Goal: Information Seeking & Learning: Find contact information

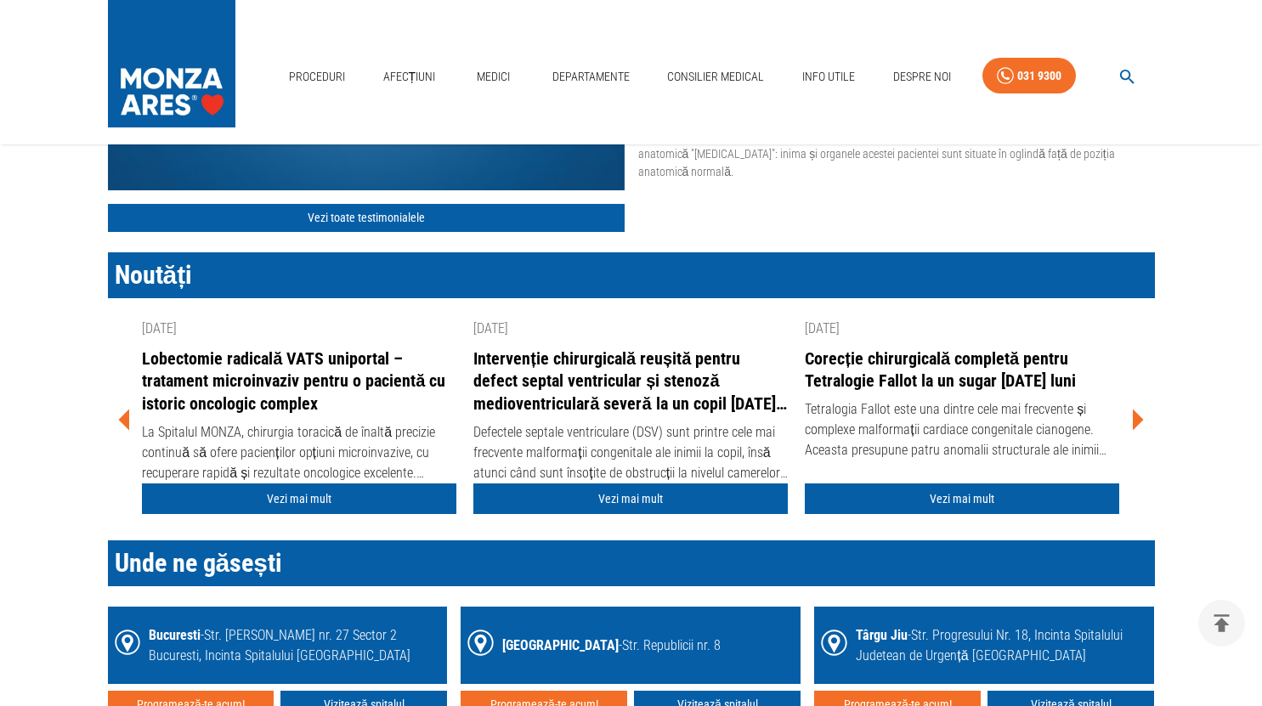
scroll to position [1784, 0]
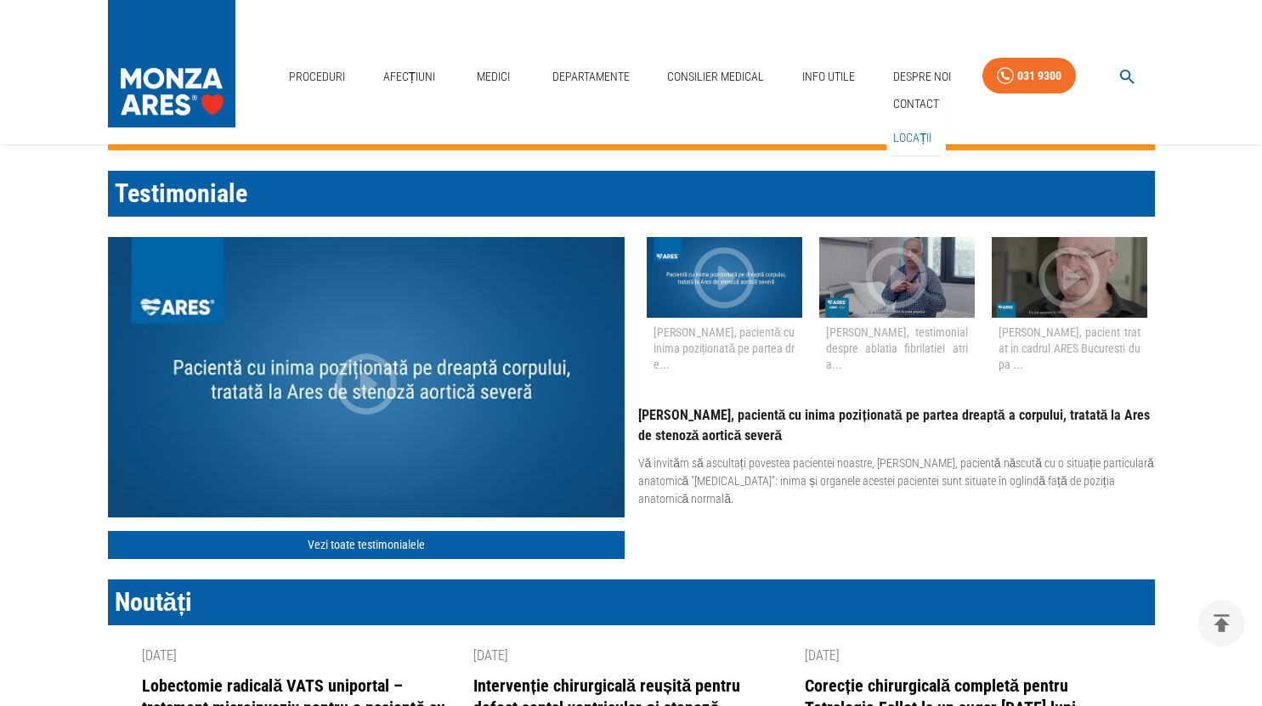
click at [913, 139] on link "Locații" at bounding box center [913, 138] width 46 height 28
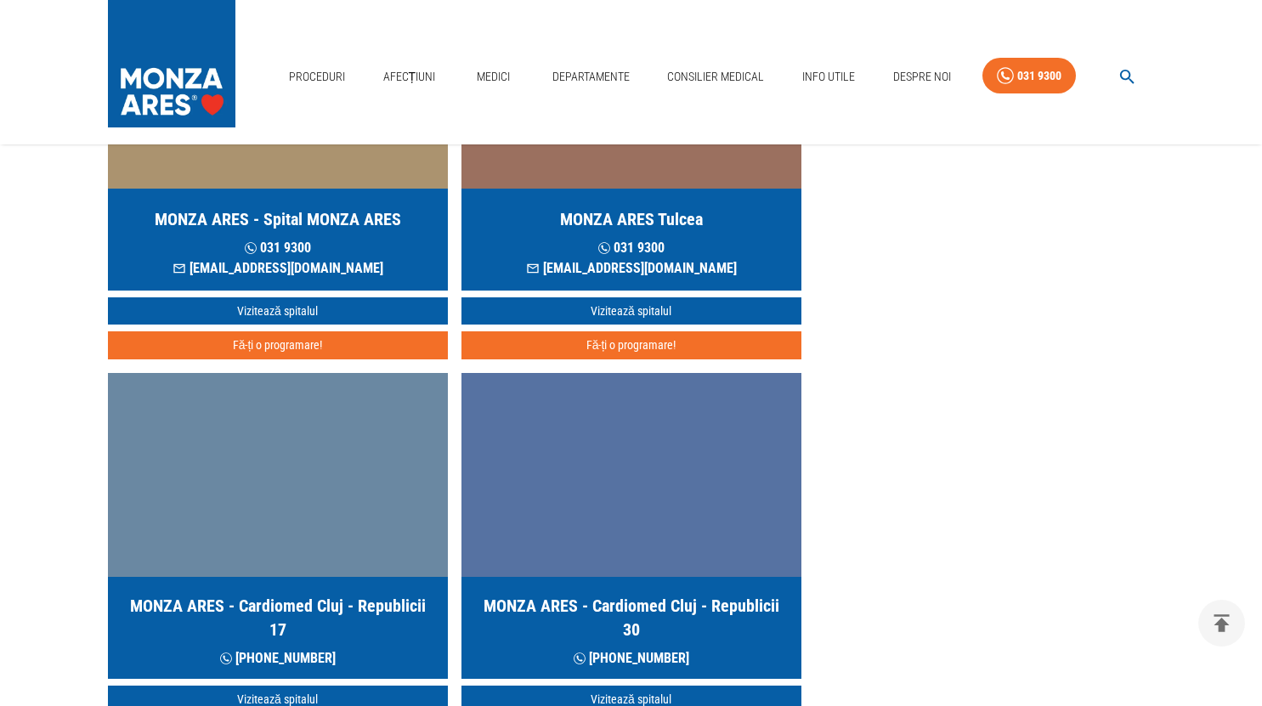
scroll to position [85, 0]
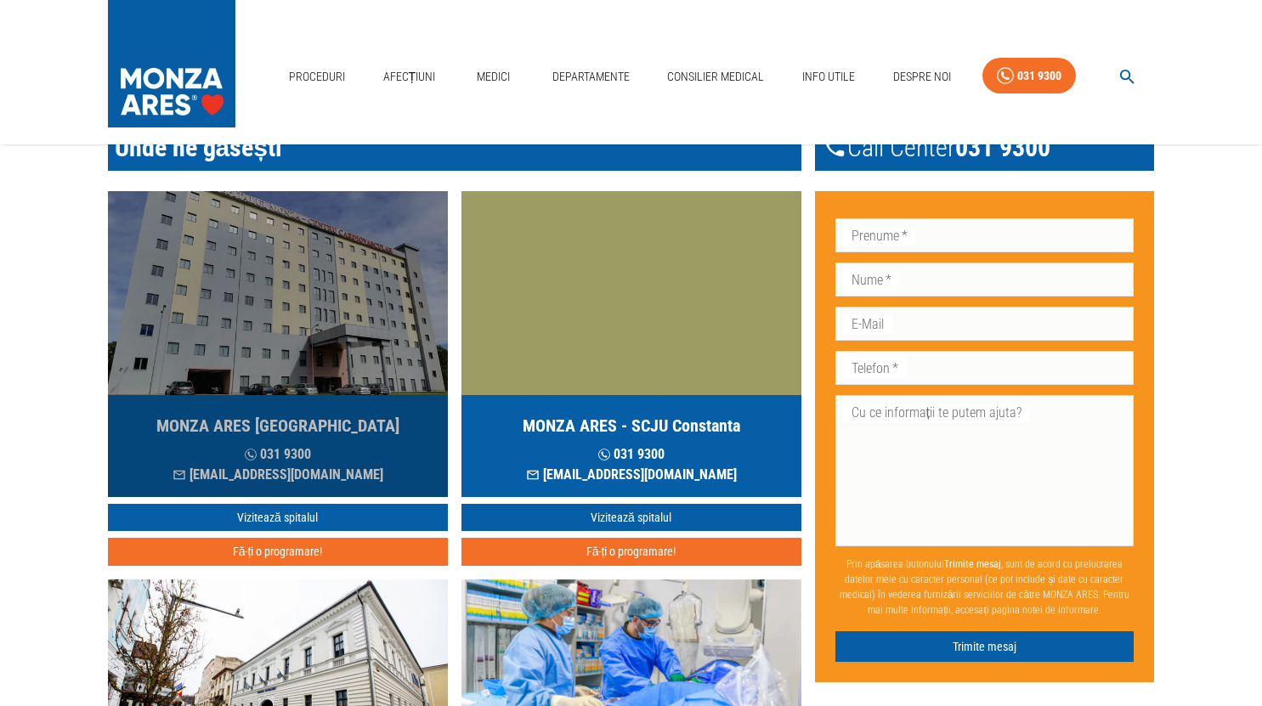
click at [372, 347] on img "button" at bounding box center [278, 293] width 340 height 204
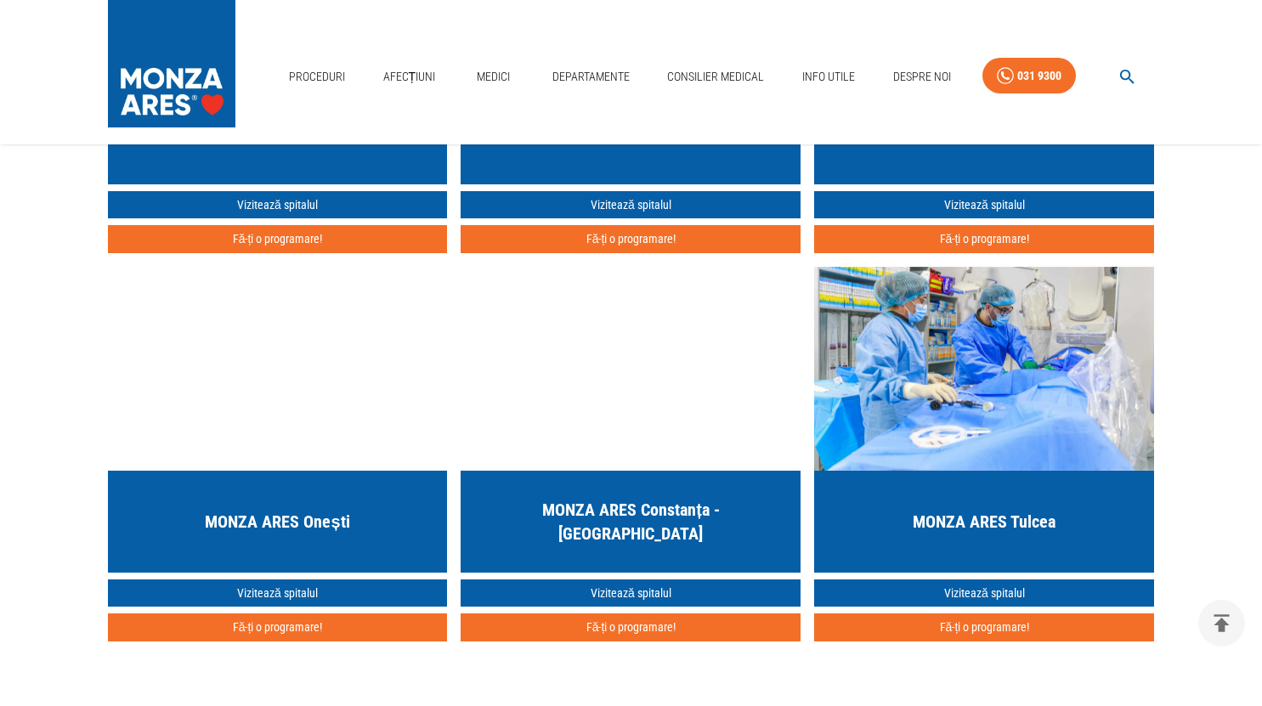
scroll to position [4503, 0]
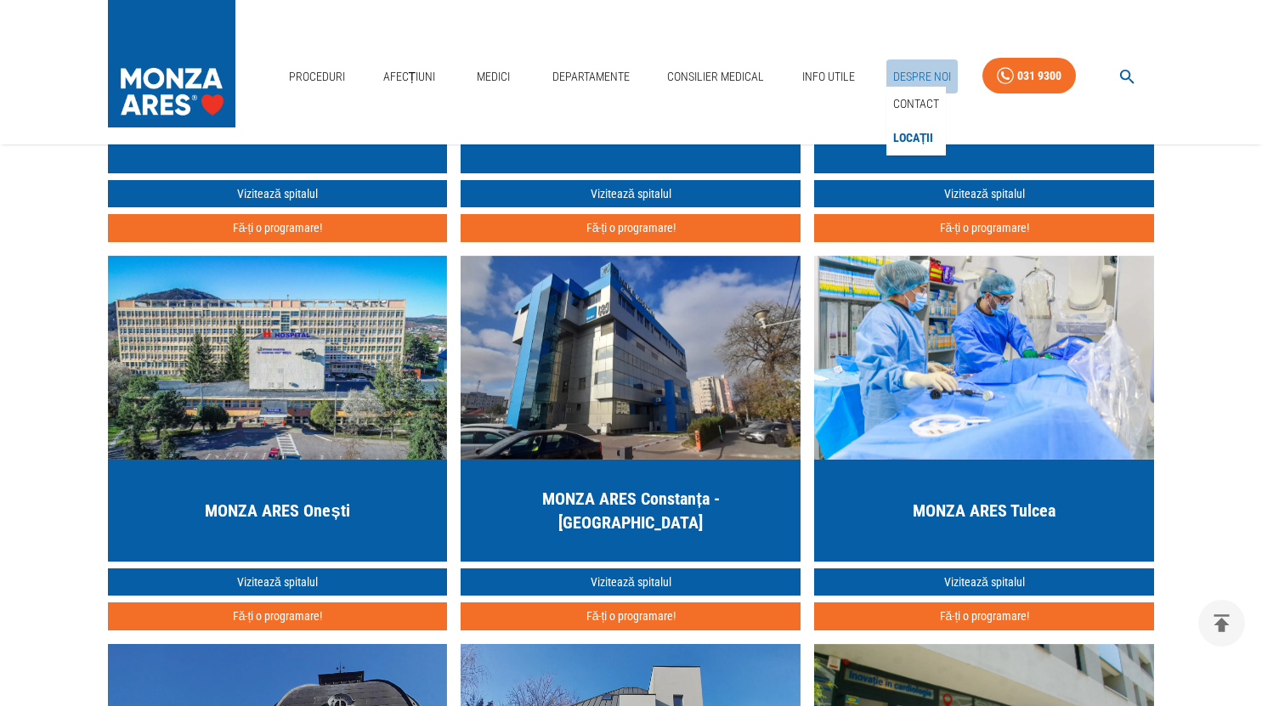
click at [917, 80] on link "Despre Noi" at bounding box center [921, 76] width 71 height 35
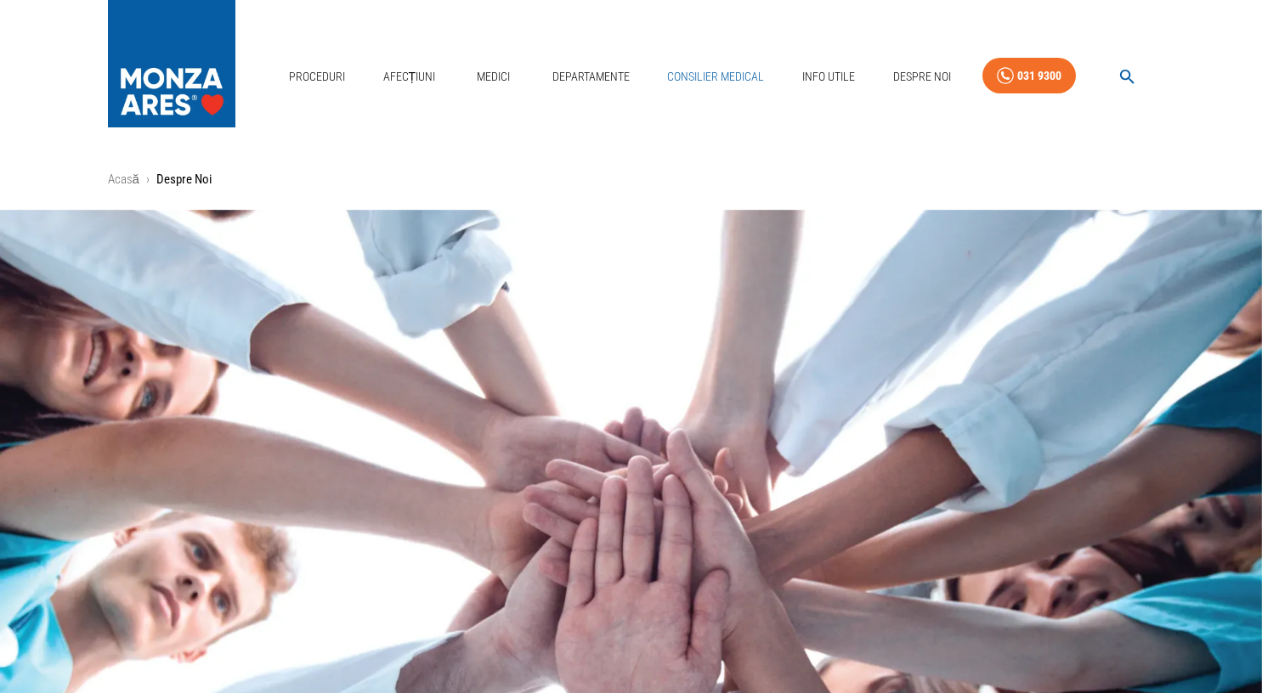
click at [717, 69] on link "Consilier Medical" at bounding box center [715, 76] width 110 height 35
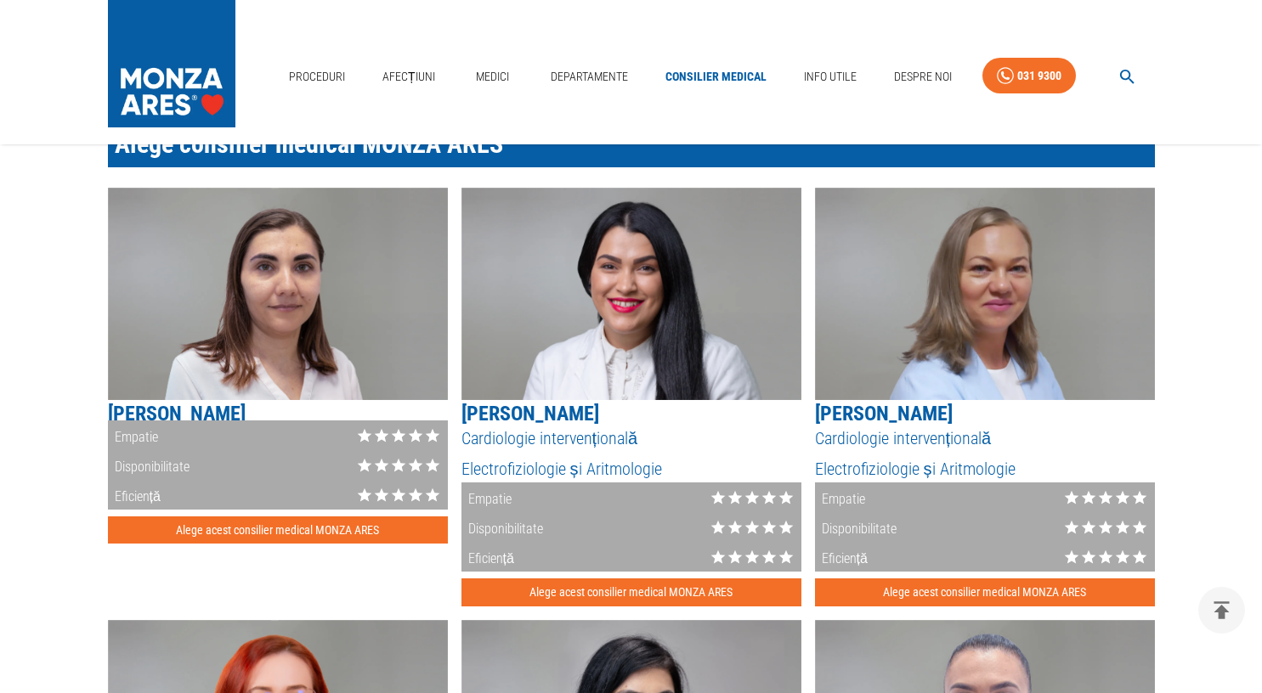
scroll to position [1614, 0]
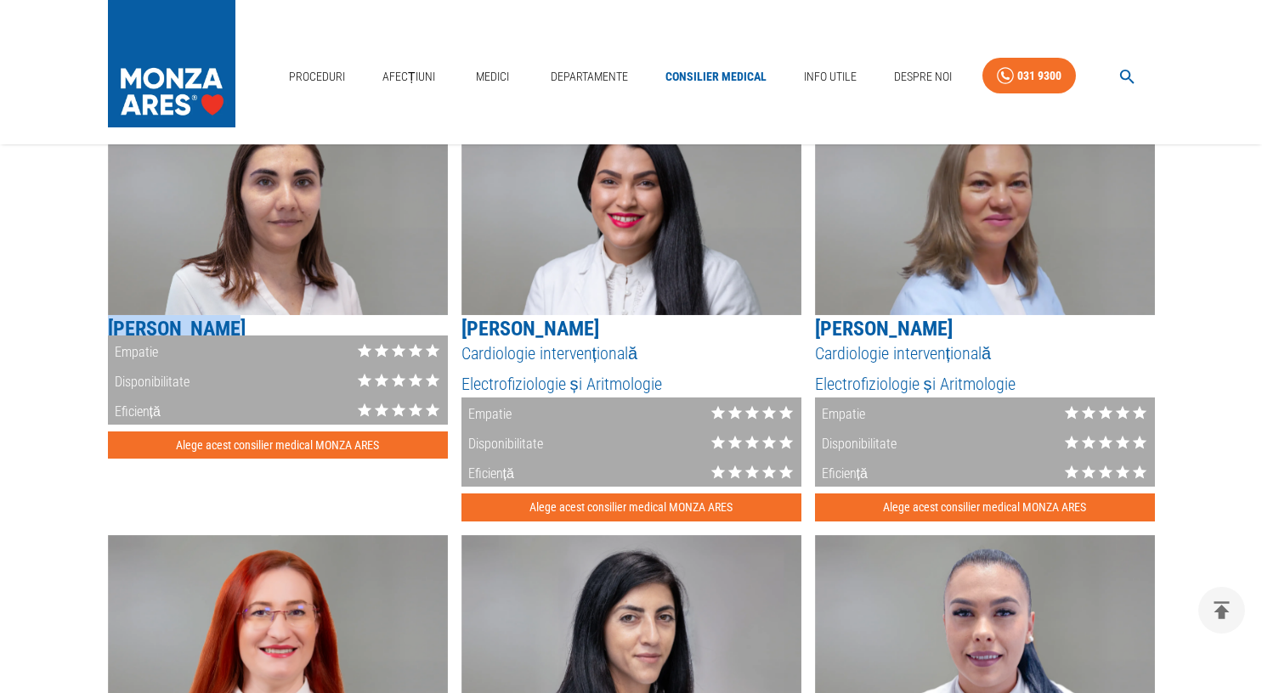
drag, startPoint x: 212, startPoint y: 331, endPoint x: 88, endPoint y: 340, distance: 124.3
click at [88, 340] on div "Aflarea unui diagnostic cardiovascular poate fi un moment destabilizant în viaț…" at bounding box center [618, 535] width 1074 height 2809
copy h5 "[PERSON_NAME]"
click at [473, 77] on link "Medici" at bounding box center [493, 76] width 54 height 35
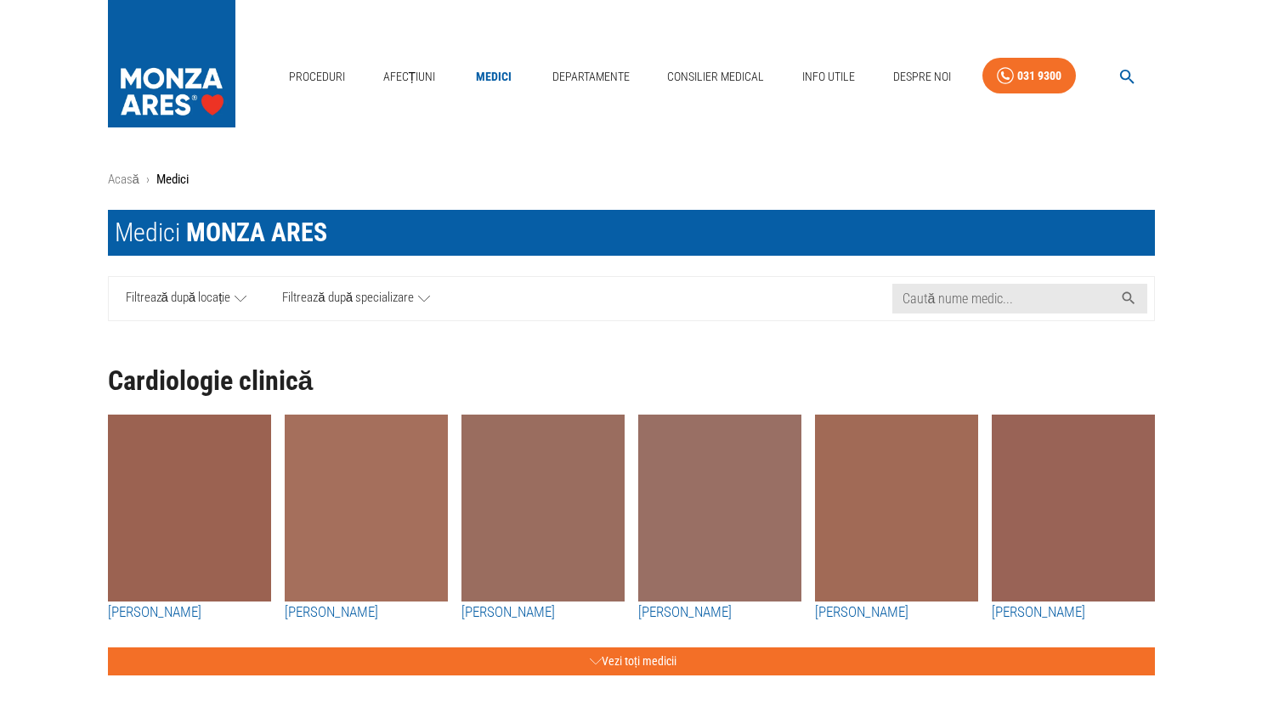
click at [1127, 70] on icon "button" at bounding box center [1127, 77] width 20 height 20
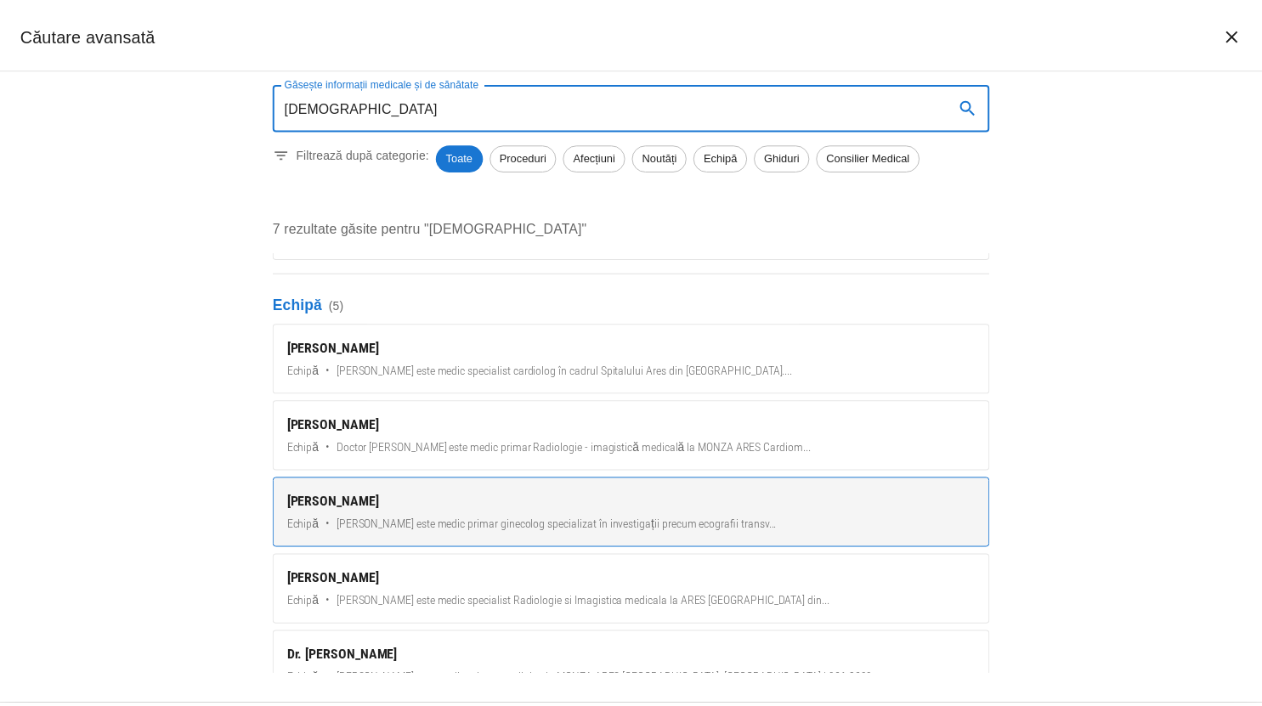
scroll to position [232, 0]
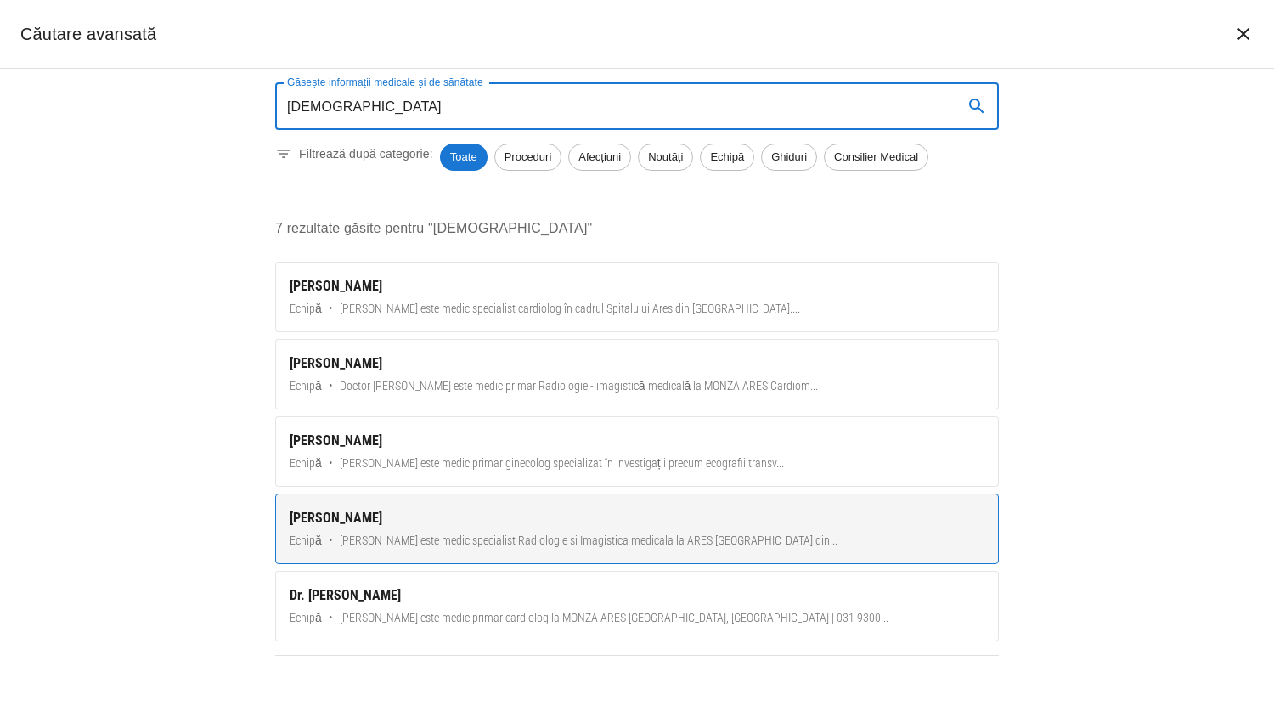
type input "[DEMOGRAPHIC_DATA]"
click at [485, 532] on span "[PERSON_NAME] este medic specialist Radiologie si Imagistica medicala la ARES […" at bounding box center [589, 541] width 498 height 18
